Goal: Information Seeking & Learning: Learn about a topic

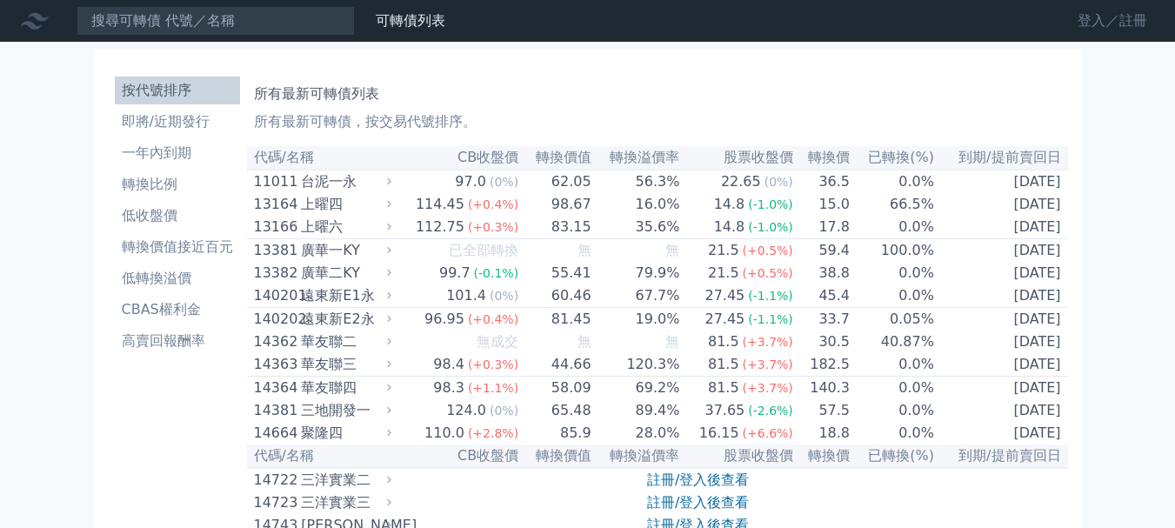
click at [1099, 18] on link "登入／註冊" at bounding box center [1111, 21] width 97 height 28
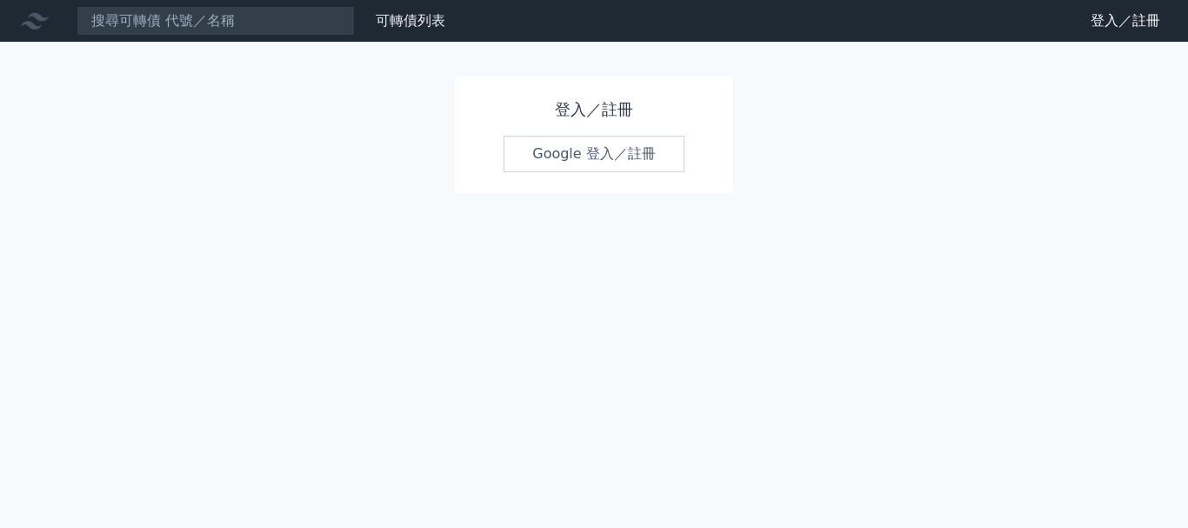
click at [591, 148] on link "Google 登入／註冊" at bounding box center [593, 154] width 181 height 37
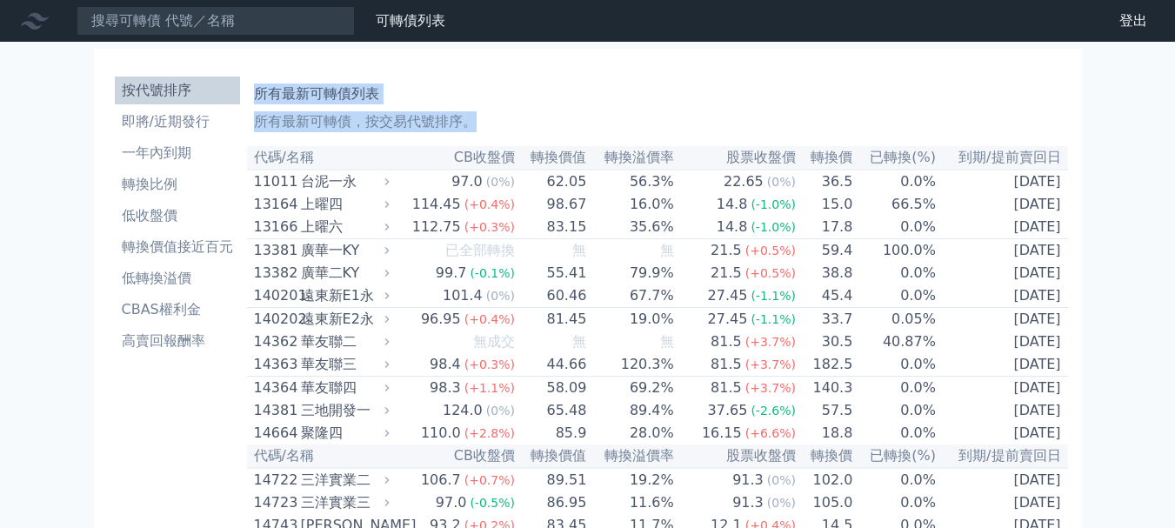
drag, startPoint x: 256, startPoint y: 91, endPoint x: 1108, endPoint y: 208, distance: 860.0
copy div "所有最新可轉債列表 所有最新可轉債，按交易代號排序。"
click at [168, 161] on li "一年內到期" at bounding box center [177, 153] width 125 height 21
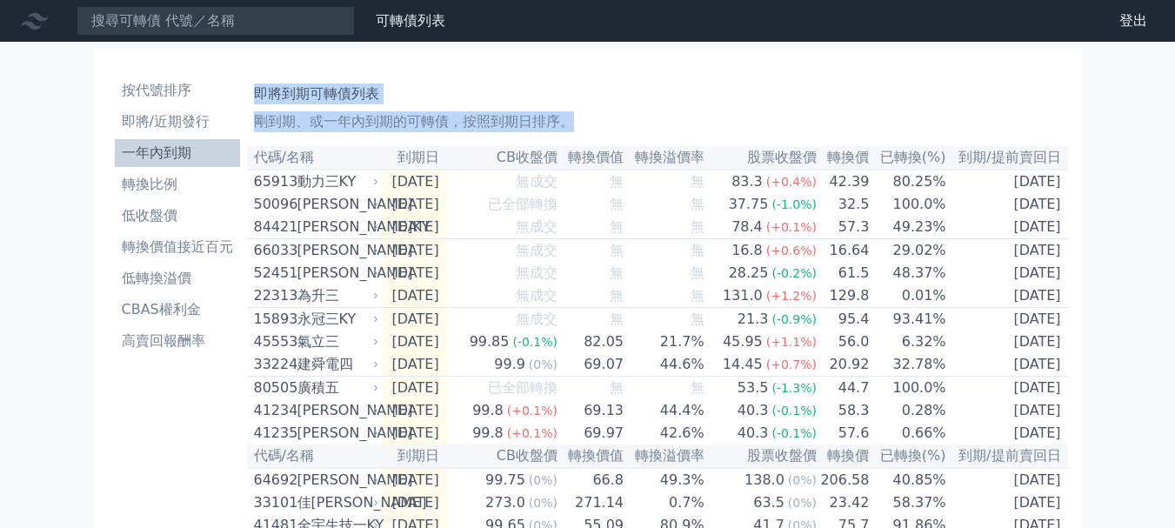
drag, startPoint x: 258, startPoint y: 92, endPoint x: 1123, endPoint y: 215, distance: 872.9
copy div "即將到期可轉債列表 剛到期、或一年內到期的可轉債，按照到期日排序。"
click at [167, 123] on li "即將/近期發行" at bounding box center [177, 121] width 125 height 21
